Goal: Task Accomplishment & Management: Use online tool/utility

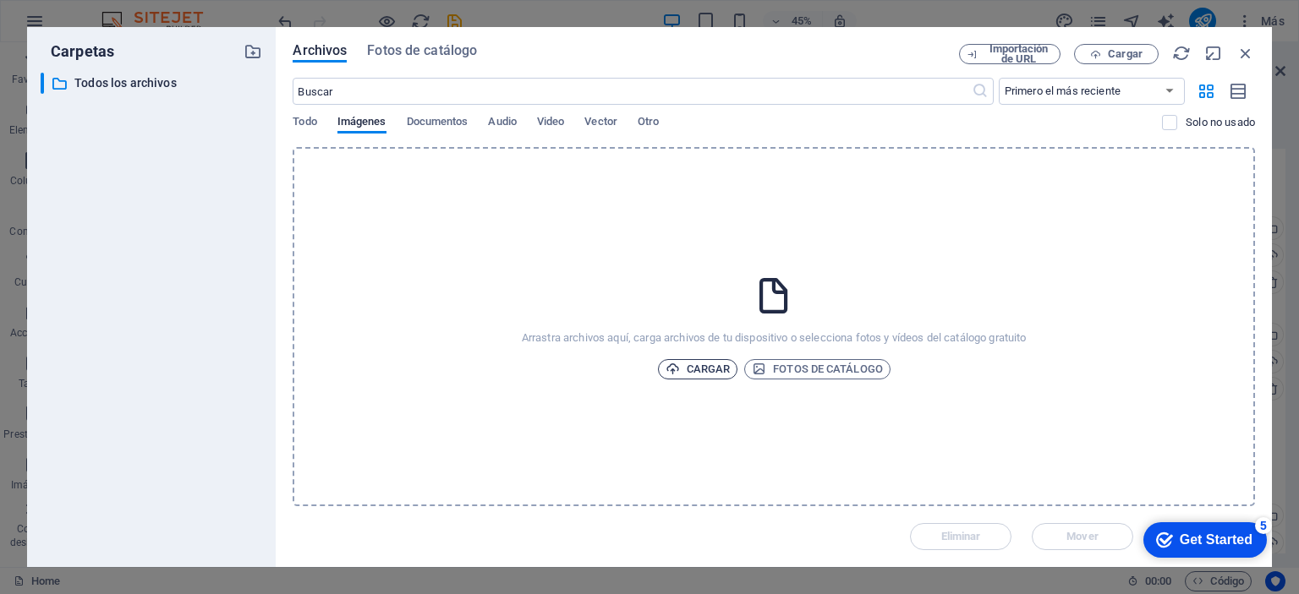
click at [693, 365] on span "Cargar" at bounding box center [697, 369] width 65 height 20
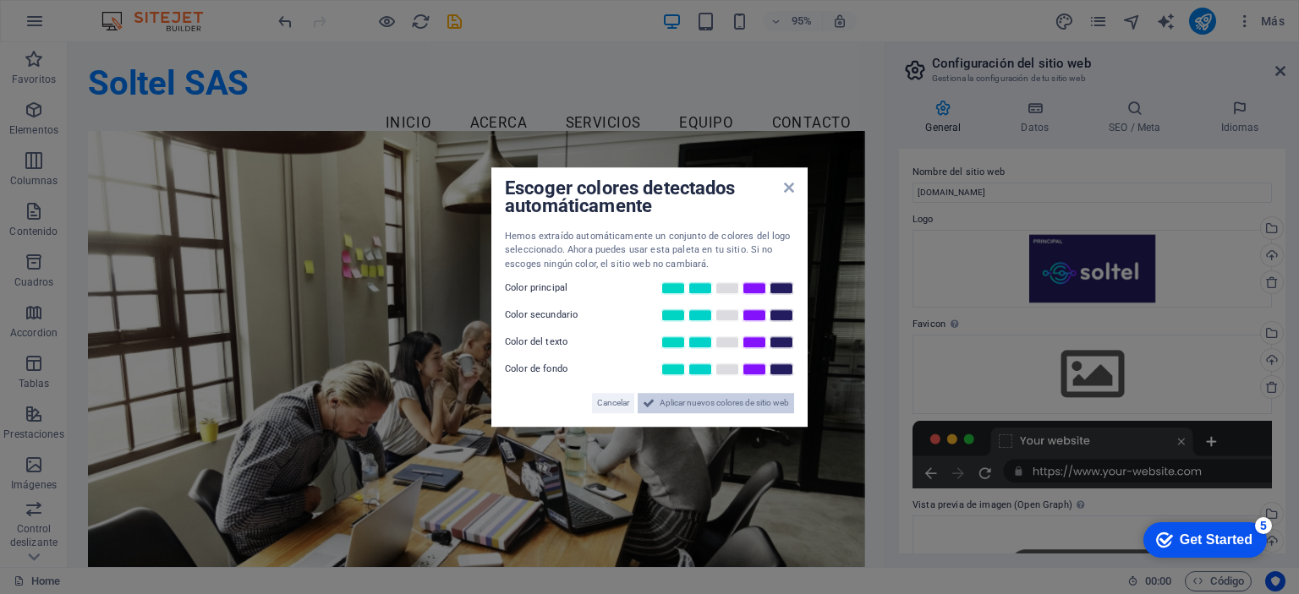
click at [728, 402] on span "Aplicar nuevos colores de sitio web" at bounding box center [724, 403] width 129 height 20
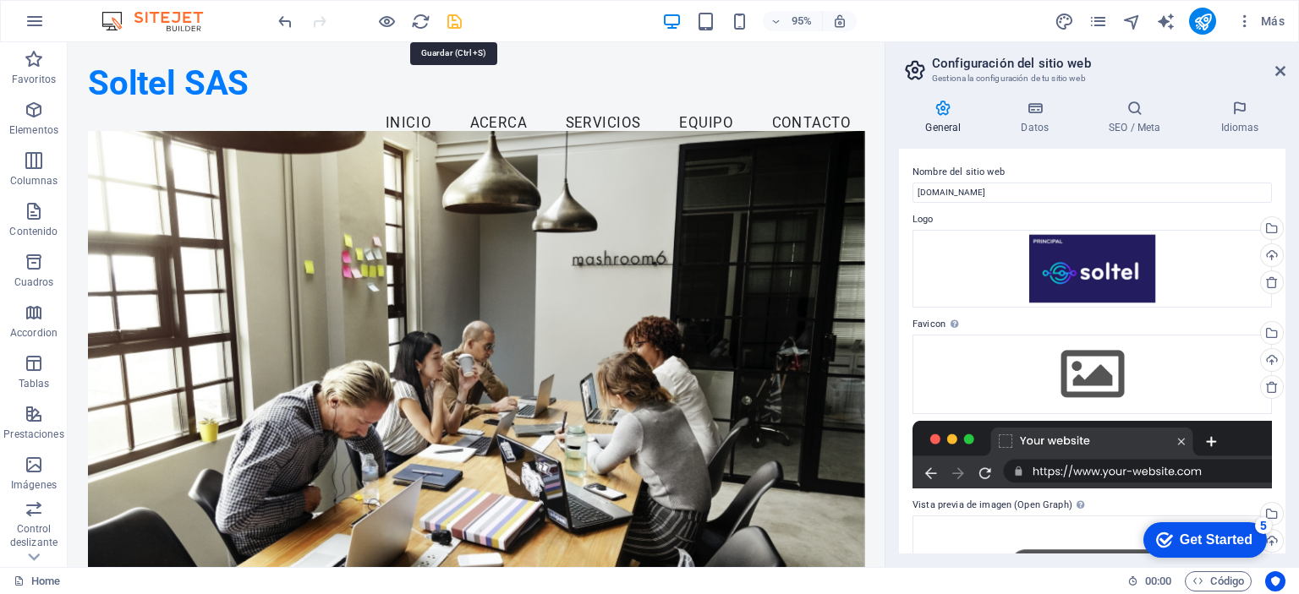
click at [453, 19] on icon "save" at bounding box center [454, 21] width 19 height 19
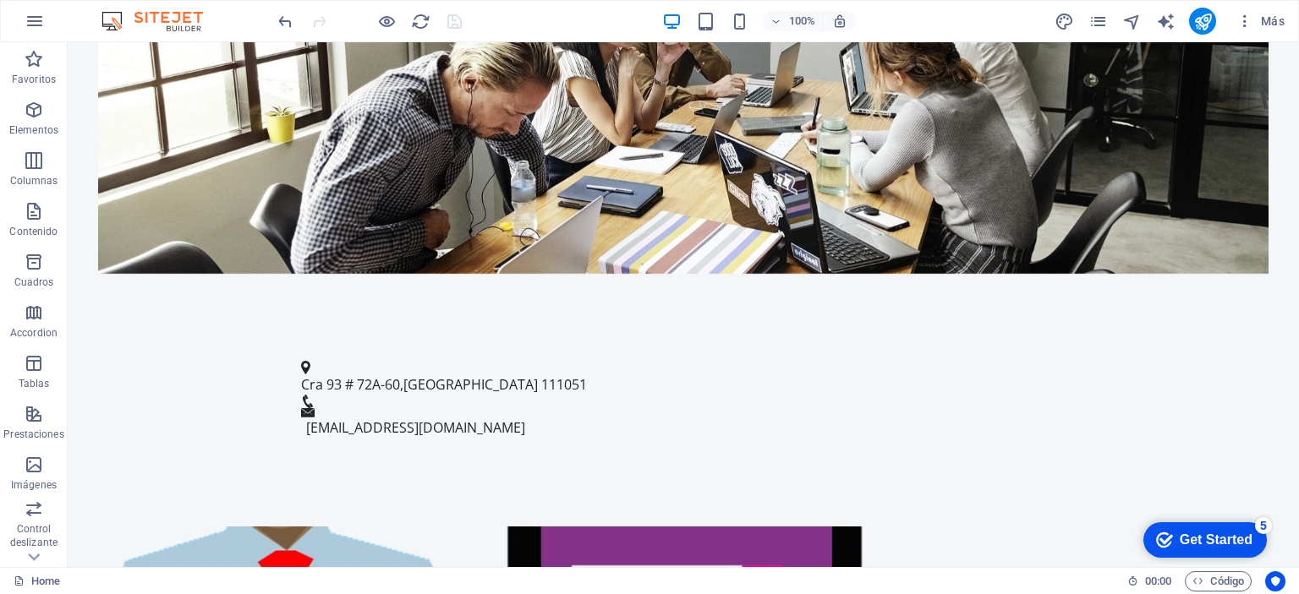
scroll to position [566, 0]
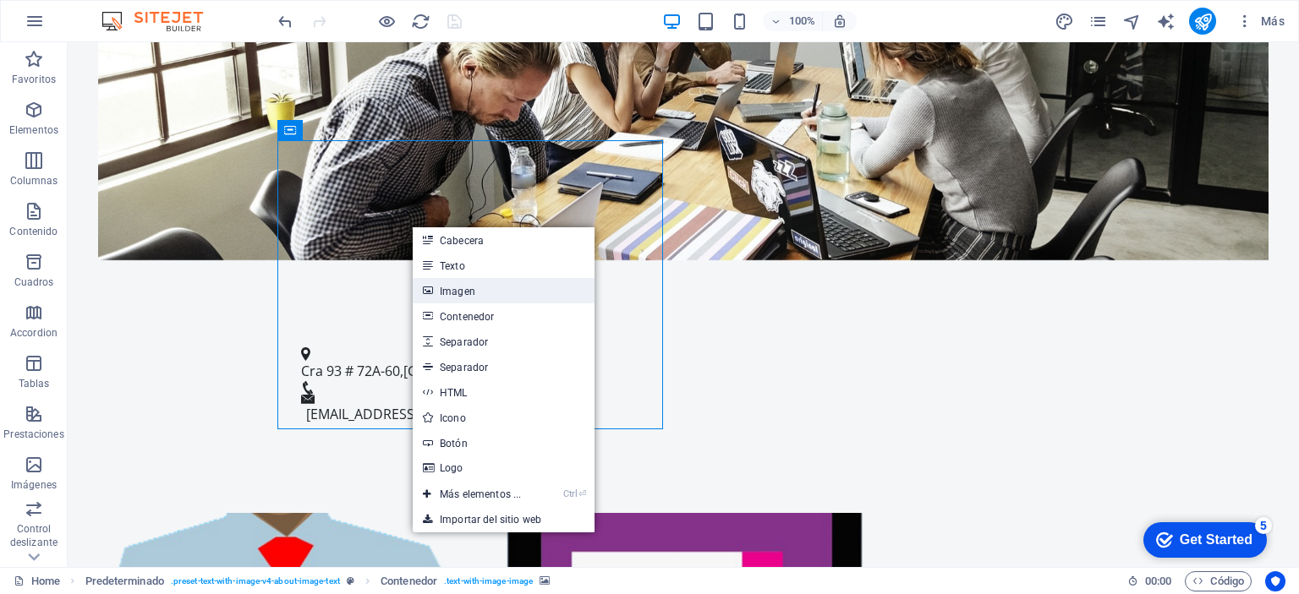
click at [455, 295] on link "Imagen" at bounding box center [504, 290] width 182 height 25
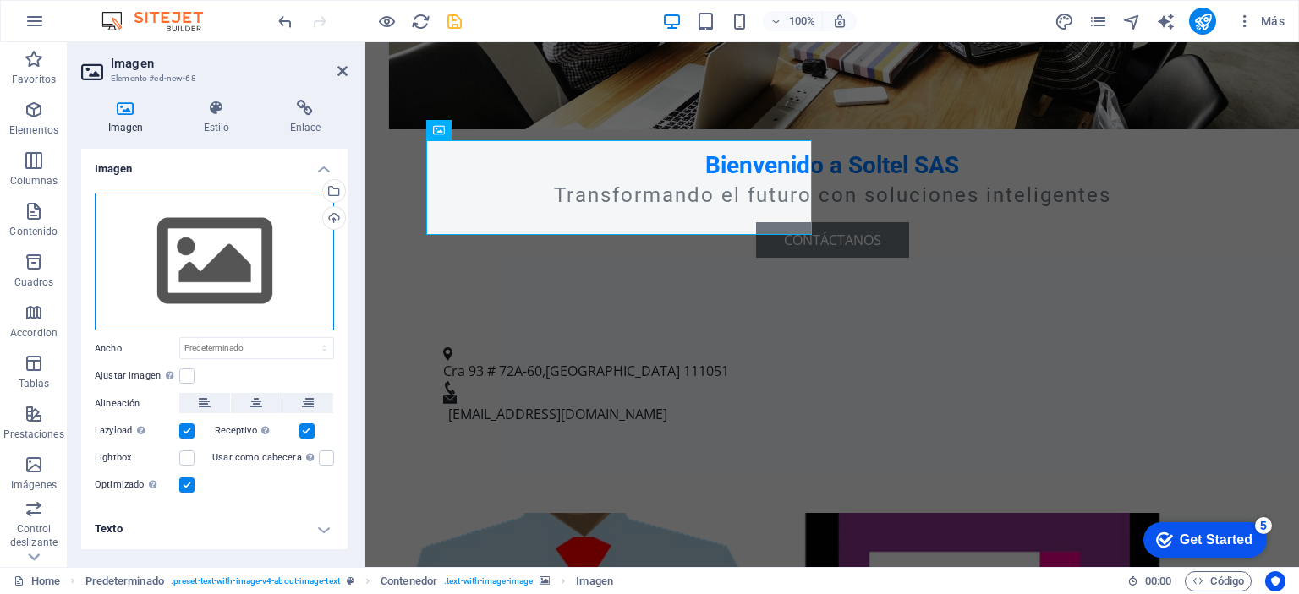
click at [197, 280] on div "Arrastra archivos aquí, haz clic para escoger archivos o selecciona archivos de…" at bounding box center [214, 262] width 239 height 139
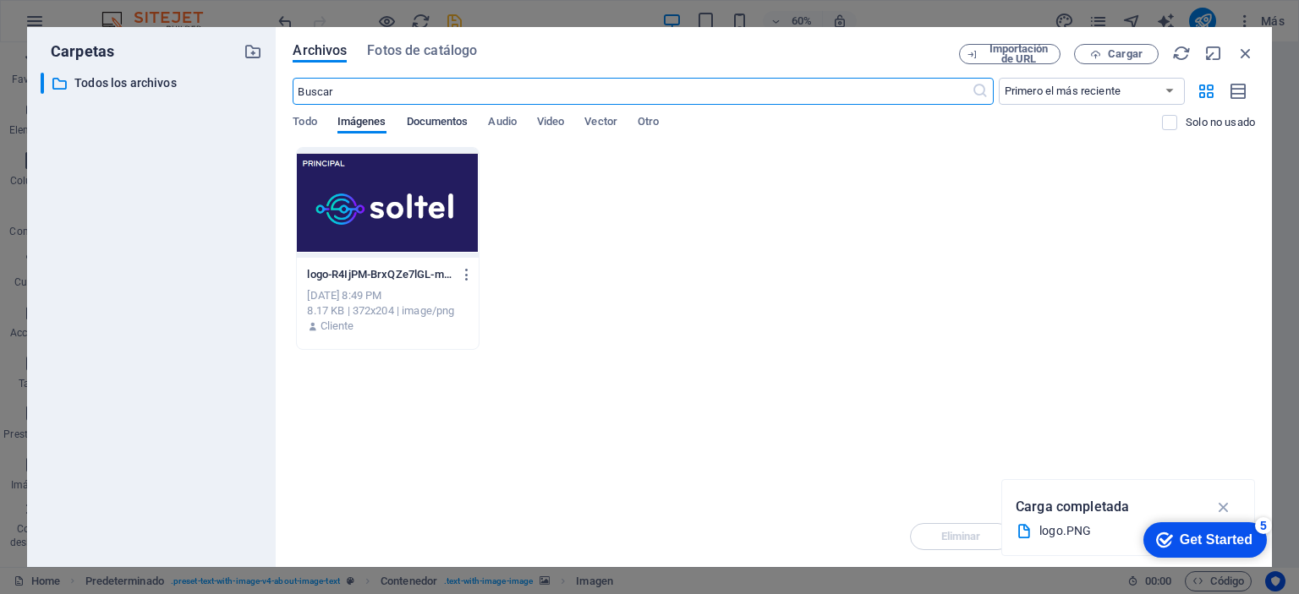
click at [435, 119] on span "Documentos" at bounding box center [438, 124] width 62 height 24
